Goal: Information Seeking & Learning: Understand process/instructions

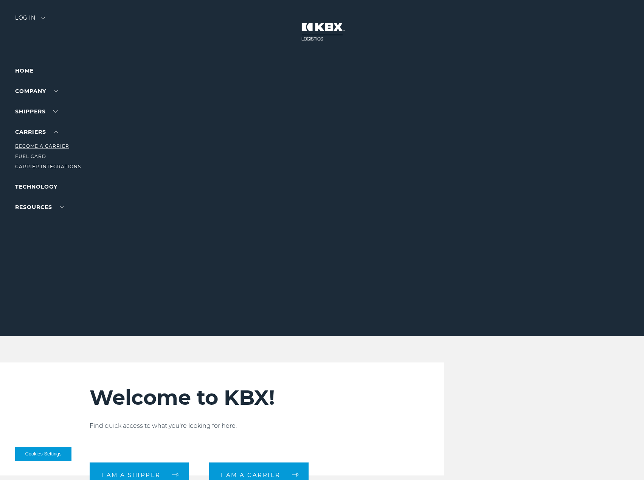
click at [32, 145] on link "Become a Carrier" at bounding box center [42, 146] width 54 height 6
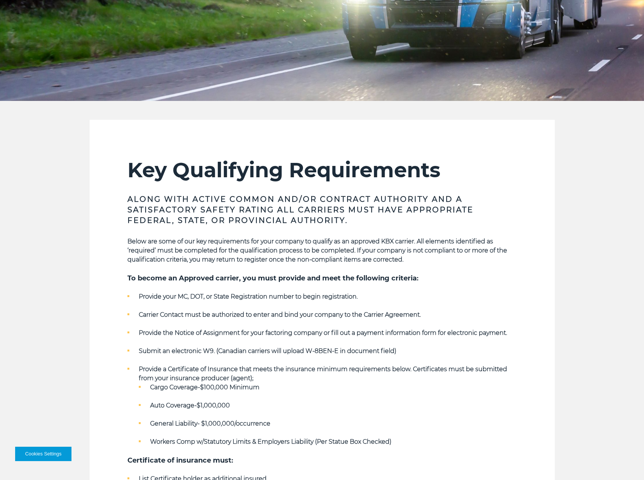
scroll to position [265, 0]
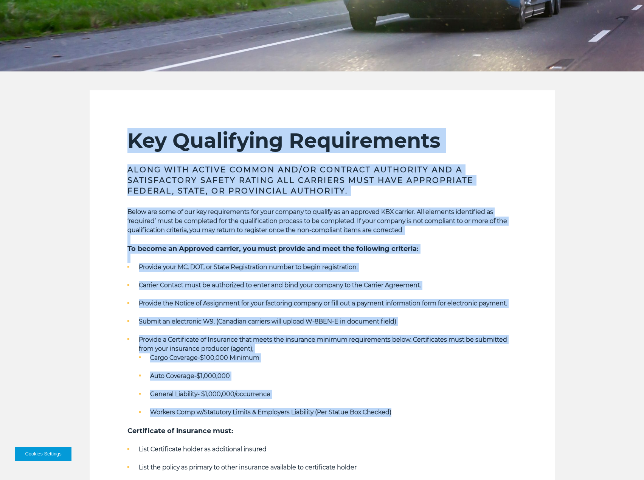
drag, startPoint x: 129, startPoint y: 140, endPoint x: 481, endPoint y: 415, distance: 447.1
click at [481, 415] on div "Key Qualifying Requirements Along with Active Common and/or Contract Authority …" at bounding box center [322, 343] width 390 height 431
click at [423, 348] on li "Provide a Certificate of Insurance that meets the insurance minimum requirement…" at bounding box center [322, 376] width 390 height 82
click at [376, 365] on ul "Cargo Coverage-$100,000 Minimum Auto Coverage-$1,000,000 General Liability- $1,…" at bounding box center [328, 386] width 378 height 64
drag, startPoint x: 438, startPoint y: 414, endPoint x: 132, endPoint y: 134, distance: 415.2
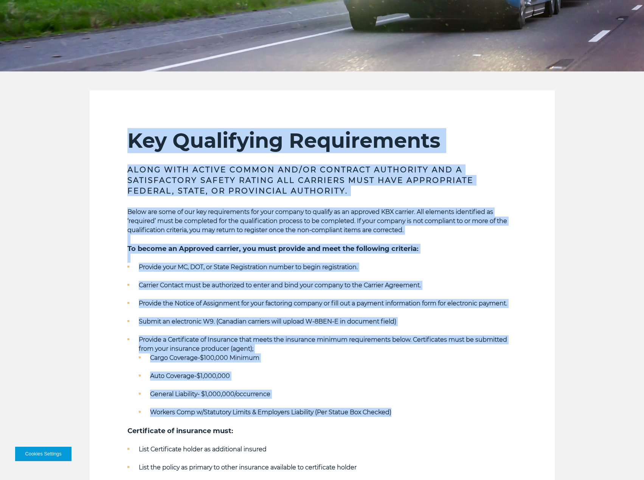
click at [132, 134] on div "Key Qualifying Requirements Along with Active Common and/or Contract Authority …" at bounding box center [322, 343] width 390 height 431
click at [442, 392] on li "General Liability- $1,000,000/occurrence" at bounding box center [328, 394] width 378 height 9
drag, startPoint x: 422, startPoint y: 416, endPoint x: 128, endPoint y: 148, distance: 398.1
click at [128, 148] on div "Key Qualifying Requirements Along with Active Common and/or Contract Authority …" at bounding box center [322, 343] width 390 height 431
click at [438, 391] on li "General Liability- $1,000,000/occurrence" at bounding box center [328, 394] width 378 height 9
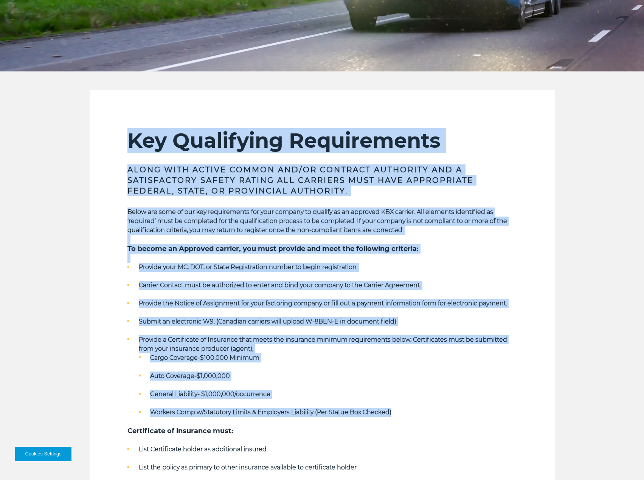
drag, startPoint x: 411, startPoint y: 412, endPoint x: 125, endPoint y: 133, distance: 399.3
click at [125, 133] on section "Key Qualifying Requirements Along with Active Common and/or Contract Authority …" at bounding box center [322, 324] width 465 height 469
click at [394, 381] on ul "Cargo Coverage-$100,000 Minimum Auto Coverage-$1,000,000 General Liability- $1,…" at bounding box center [328, 386] width 378 height 64
drag, startPoint x: 427, startPoint y: 412, endPoint x: 102, endPoint y: 142, distance: 423.0
click at [102, 142] on section "Key Qualifying Requirements Along with Active Common and/or Contract Authority …" at bounding box center [322, 324] width 465 height 469
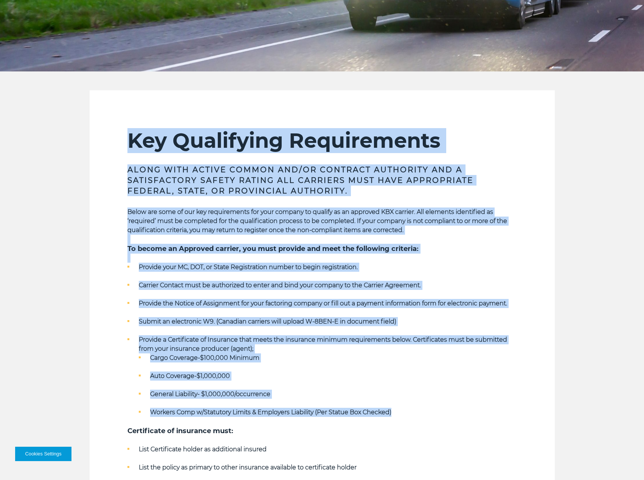
click at [408, 382] on ul "Cargo Coverage-$100,000 Minimum Auto Coverage-$1,000,000 General Liability- $1,…" at bounding box center [328, 386] width 378 height 64
drag, startPoint x: 409, startPoint y: 411, endPoint x: 127, endPoint y: 123, distance: 403.3
click at [127, 123] on section "Key Qualifying Requirements Along with Active Common and/or Contract Authority …" at bounding box center [322, 324] width 465 height 469
click at [411, 392] on li "General Liability- $1,000,000/occurrence" at bounding box center [328, 394] width 378 height 9
drag, startPoint x: 428, startPoint y: 424, endPoint x: 130, endPoint y: 139, distance: 411.6
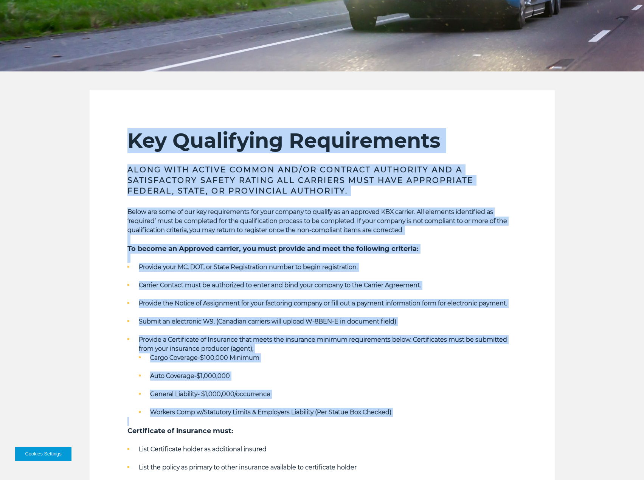
click at [130, 139] on div "Key Qualifying Requirements Along with Active Common and/or Contract Authority …" at bounding box center [322, 343] width 390 height 431
click at [406, 385] on ul "Cargo Coverage-$100,000 Minimum Auto Coverage-$1,000,000 General Liability- $1,…" at bounding box center [328, 386] width 378 height 64
drag, startPoint x: 451, startPoint y: 417, endPoint x: 128, endPoint y: 141, distance: 425.6
click at [128, 141] on div "Key Qualifying Requirements Along with Active Common and/or Contract Authority …" at bounding box center [322, 343] width 390 height 431
click at [429, 379] on li "Auto Coverage-$1,000,000" at bounding box center [328, 376] width 378 height 9
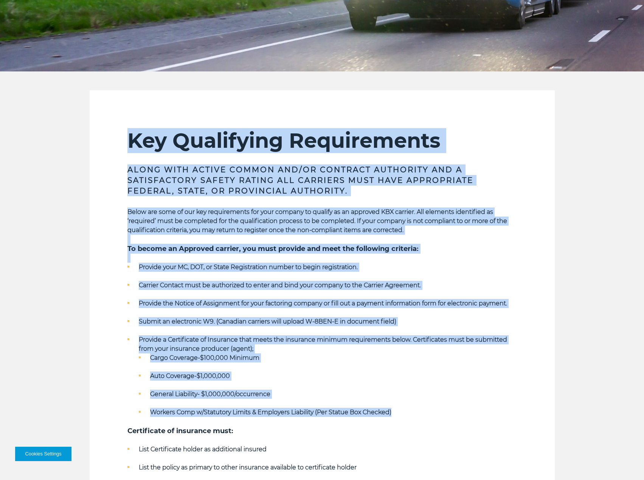
drag, startPoint x: 416, startPoint y: 414, endPoint x: 113, endPoint y: 123, distance: 420.2
click at [113, 123] on section "Key Qualifying Requirements Along with Active Common and/or Contract Authority …" at bounding box center [322, 324] width 465 height 469
click at [470, 382] on ul "Cargo Coverage-$100,000 Minimum Auto Coverage-$1,000,000 General Liability- $1,…" at bounding box center [328, 386] width 378 height 64
drag, startPoint x: 405, startPoint y: 411, endPoint x: 129, endPoint y: 136, distance: 389.6
click at [129, 136] on div "Key Qualifying Requirements Along with Active Common and/or Contract Authority …" at bounding box center [322, 343] width 390 height 431
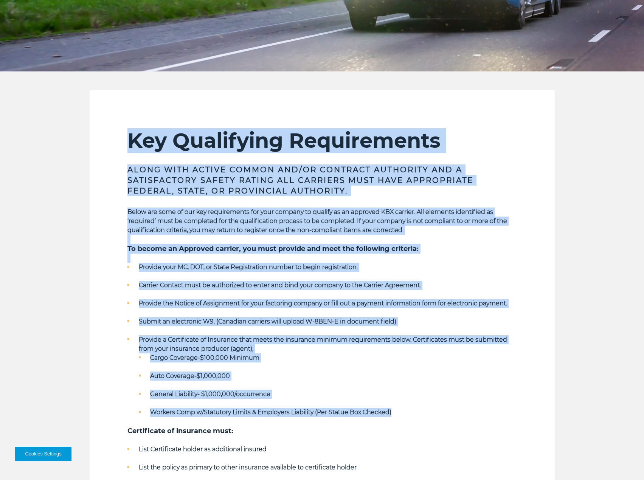
click at [463, 386] on ul "Cargo Coverage-$100,000 Minimum Auto Coverage-$1,000,000 General Liability- $1,…" at bounding box center [328, 386] width 378 height 64
drag, startPoint x: 430, startPoint y: 412, endPoint x: 133, endPoint y: 135, distance: 406.2
click at [133, 135] on div "Key Qualifying Requirements Along with Active Common and/or Contract Authority …" at bounding box center [322, 343] width 390 height 431
click at [459, 388] on ul "Cargo Coverage-$100,000 Minimum Auto Coverage-$1,000,000 General Liability- $1,…" at bounding box center [328, 386] width 378 height 64
click at [405, 412] on li "Workers Comp w/Statutory Limits & Employers Liability (Per Statue Box Checked)" at bounding box center [328, 412] width 378 height 9
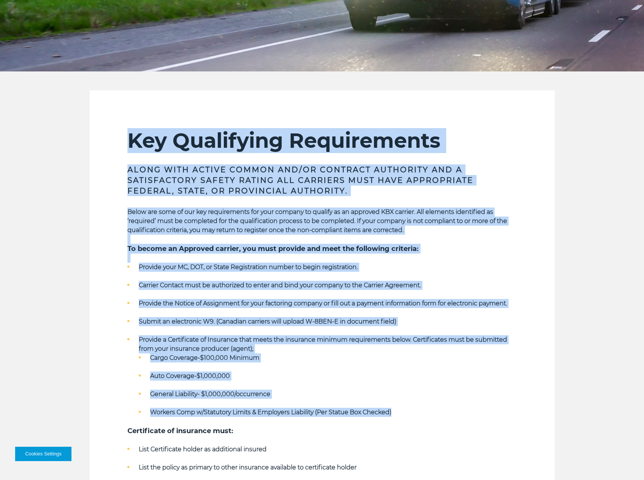
drag, startPoint x: 417, startPoint y: 411, endPoint x: 124, endPoint y: 121, distance: 412.3
click at [124, 121] on section "Key Qualifying Requirements Along with Active Common and/or Contract Authority …" at bounding box center [322, 324] width 465 height 469
click at [400, 404] on ul "Cargo Coverage-$100,000 Minimum Auto Coverage-$1,000,000 General Liability- $1,…" at bounding box center [328, 386] width 378 height 64
click at [409, 413] on li "Workers Comp w/Statutory Limits & Employers Liability (Per Statue Box Checked)" at bounding box center [328, 412] width 378 height 9
drag, startPoint x: 397, startPoint y: 416, endPoint x: 121, endPoint y: 118, distance: 406.0
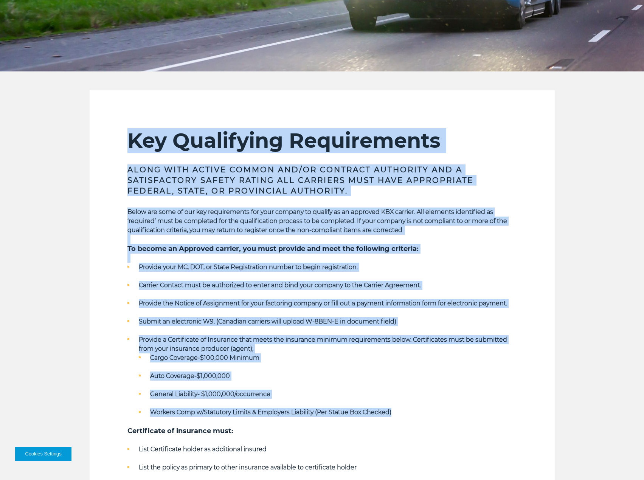
click at [121, 118] on section "Key Qualifying Requirements Along with Active Common and/or Contract Authority …" at bounding box center [322, 324] width 465 height 469
click at [388, 372] on li "Auto Coverage-$1,000,000" at bounding box center [328, 376] width 378 height 9
drag, startPoint x: 424, startPoint y: 411, endPoint x: 121, endPoint y: 91, distance: 440.3
click at [121, 91] on section "Key Qualifying Requirements Along with Active Common and/or Contract Authority …" at bounding box center [322, 324] width 465 height 469
click at [505, 138] on h2 "Key Qualifying Requirements" at bounding box center [322, 140] width 390 height 25
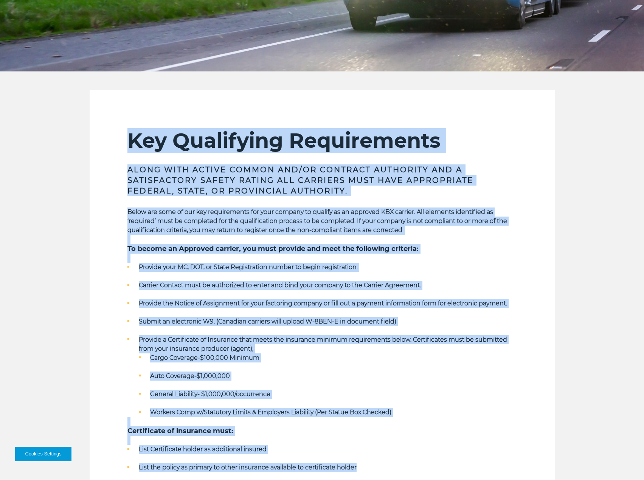
drag, startPoint x: 129, startPoint y: 142, endPoint x: 440, endPoint y: 465, distance: 448.3
click at [440, 465] on div "Key Qualifying Requirements Along with Active Common and/or Contract Authority …" at bounding box center [322, 343] width 390 height 431
click at [429, 390] on li "General Liability- $1,000,000/occurrence" at bounding box center [328, 394] width 378 height 9
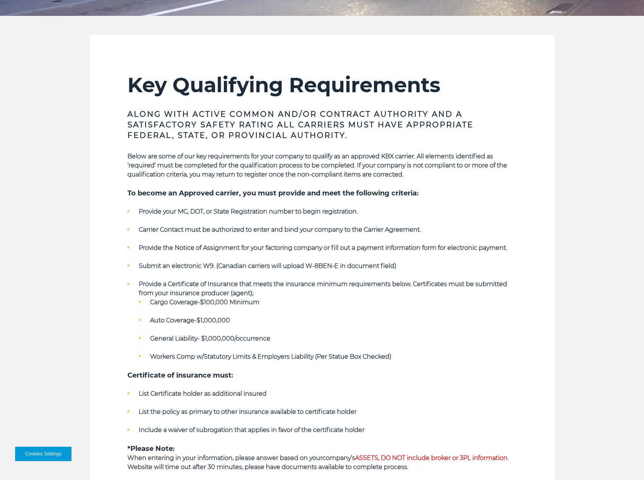
scroll to position [378, 0]
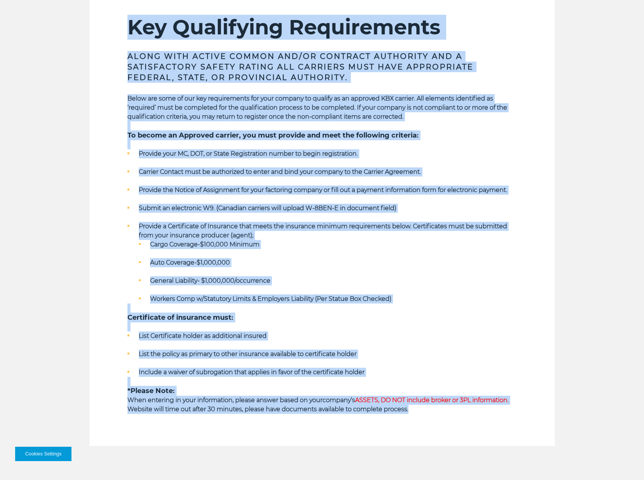
drag, startPoint x: 447, startPoint y: 412, endPoint x: 123, endPoint y: 17, distance: 510.8
click at [123, 17] on section "Key Qualifying Requirements Along with Active Common and/or Contract Authority …" at bounding box center [322, 211] width 465 height 469
click at [426, 414] on div "Key Qualifying Requirements Along with Active Common and/or Contract Authority …" at bounding box center [322, 230] width 390 height 431
drag, startPoint x: 483, startPoint y: 421, endPoint x: 118, endPoint y: 27, distance: 537.1
click at [118, 27] on section "Key Qualifying Requirements Along with Active Common and/or Contract Authority …" at bounding box center [322, 211] width 465 height 469
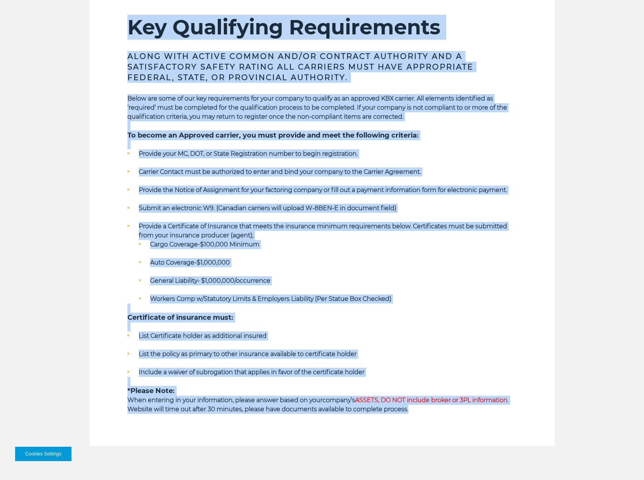
click at [473, 436] on div "Key Qualifying Requirements Along with Active Common and/or Contract Authority …" at bounding box center [322, 230] width 390 height 431
